Goal: Task Accomplishment & Management: Use online tool/utility

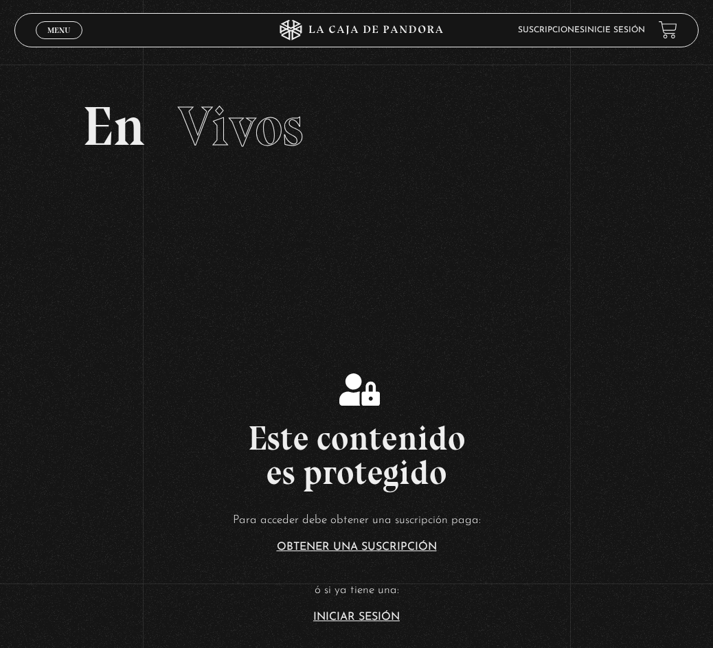
click at [370, 618] on link "Iniciar Sesión" at bounding box center [356, 617] width 87 height 11
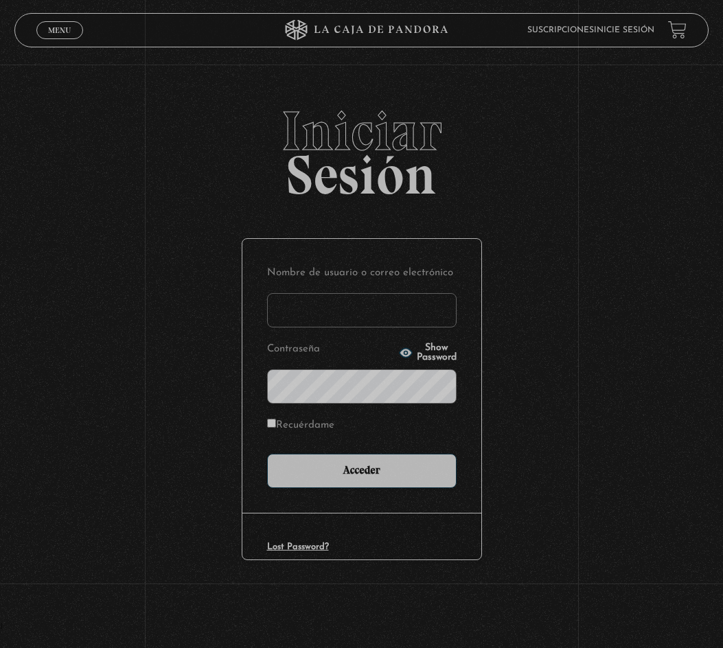
click at [363, 303] on input "Nombre de usuario o correo electrónico" at bounding box center [362, 310] width 190 height 34
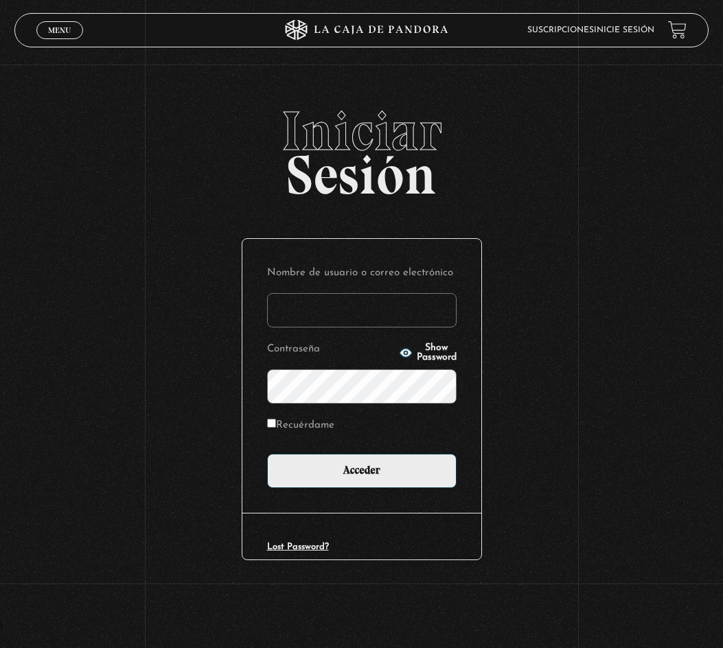
type input "keilyn.guadamuz@gmail.com"
click at [267, 454] on input "Acceder" at bounding box center [362, 471] width 190 height 34
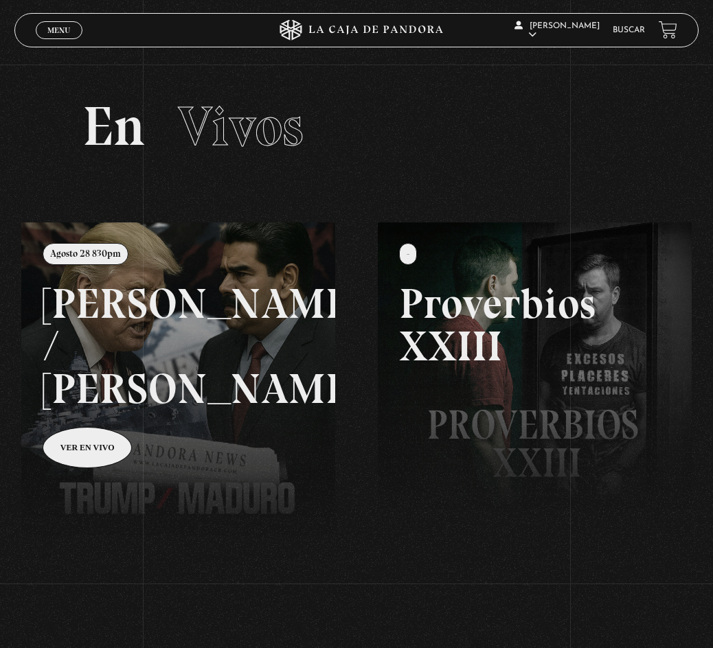
click at [99, 397] on link at bounding box center [377, 547] width 713 height 648
